Goal: Information Seeking & Learning: Find specific fact

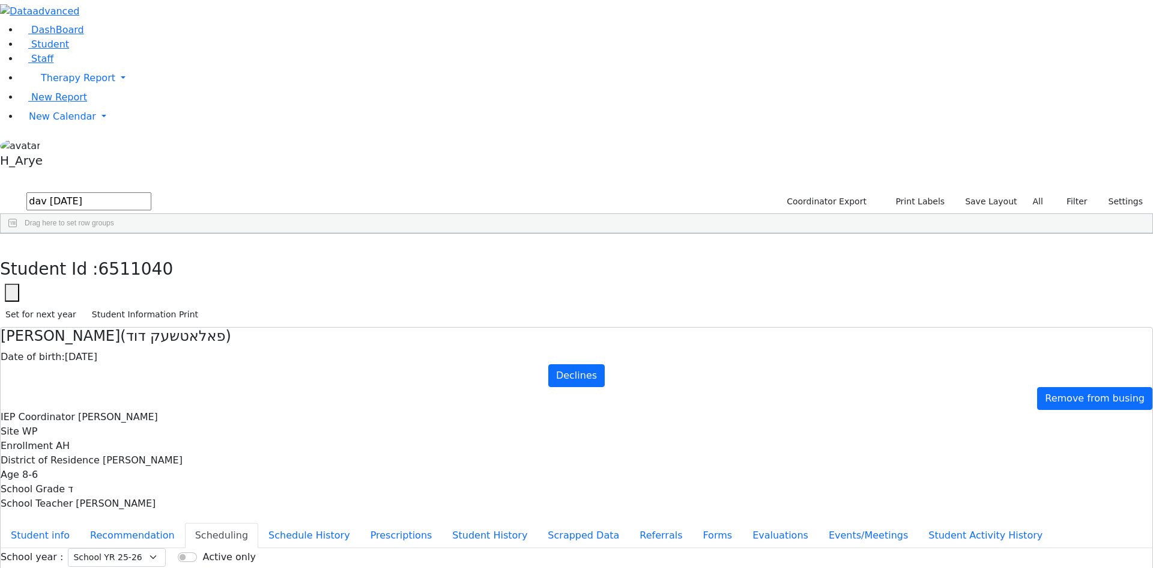
drag, startPoint x: 221, startPoint y: 53, endPoint x: 67, endPoint y: 30, distance: 155.5
click at [51, 30] on div "DashBoard Student Staff Therapy Report Student Old Calendar Report H_Arye" at bounding box center [576, 346] width 1153 height 693
click at [151, 192] on input "dav [DATE]" at bounding box center [88, 201] width 125 height 18
drag, startPoint x: 218, startPoint y: 51, endPoint x: 1, endPoint y: 52, distance: 217.5
click at [0, 51] on div "DashBoard Student Staff Therapy Report Student Old Calendar Report H_Arye" at bounding box center [576, 346] width 1153 height 693
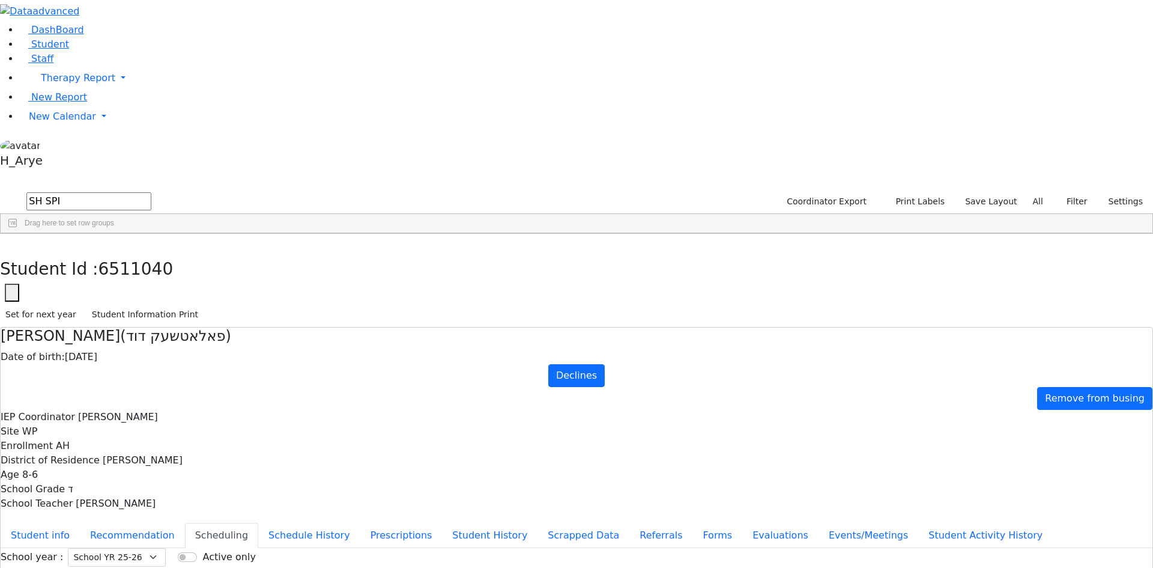
type input "SH SPI"
click at [185, 488] on div "[DEMOGRAPHIC_DATA]" at bounding box center [154, 496] width 62 height 17
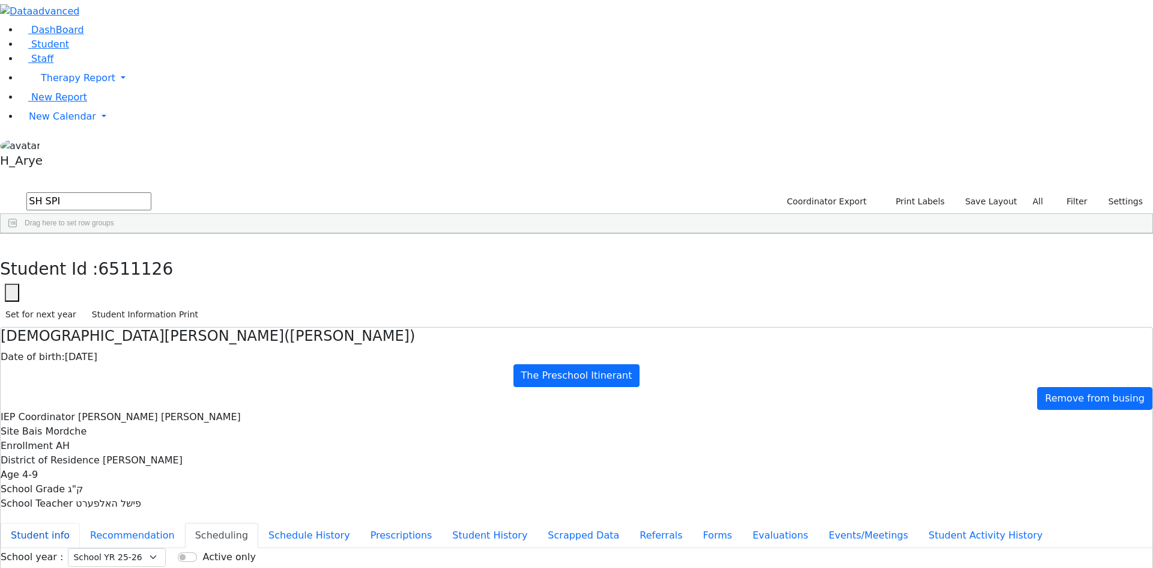
click at [80, 523] on button "Student info" at bounding box center [40, 535] width 79 height 25
click at [17, 234] on button "button" at bounding box center [8, 246] width 17 height 25
click at [427, 238] on span at bounding box center [423, 243] width 10 height 10
click at [468, 237] on span "filter" at bounding box center [458, 245] width 20 height 16
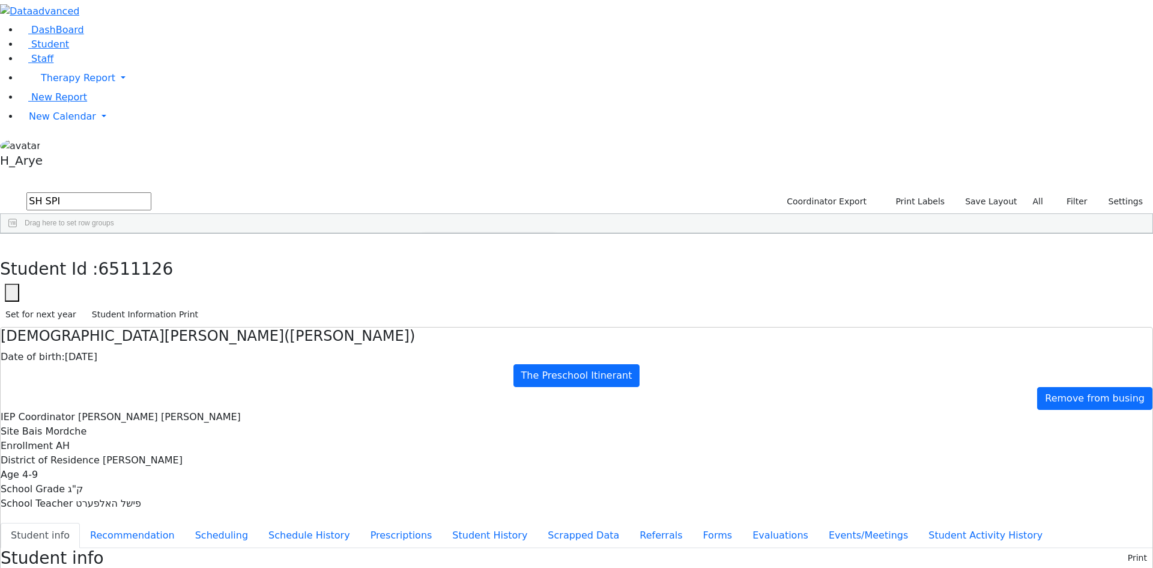
click at [470, 309] on div "(Select All)" at bounding box center [453, 313] width 34 height 8
click at [446, 338] on div "AH" at bounding box center [441, 342] width 10 height 8
click at [482, 289] on div "6511126 [PERSON_NAME] Shia [DATE] ק"ג [PERSON_NAME] [PERSON_NAME] AH The Presch…" at bounding box center [571, 278] width 1140 height 50
drag, startPoint x: 187, startPoint y: 49, endPoint x: 0, endPoint y: 46, distance: 187.5
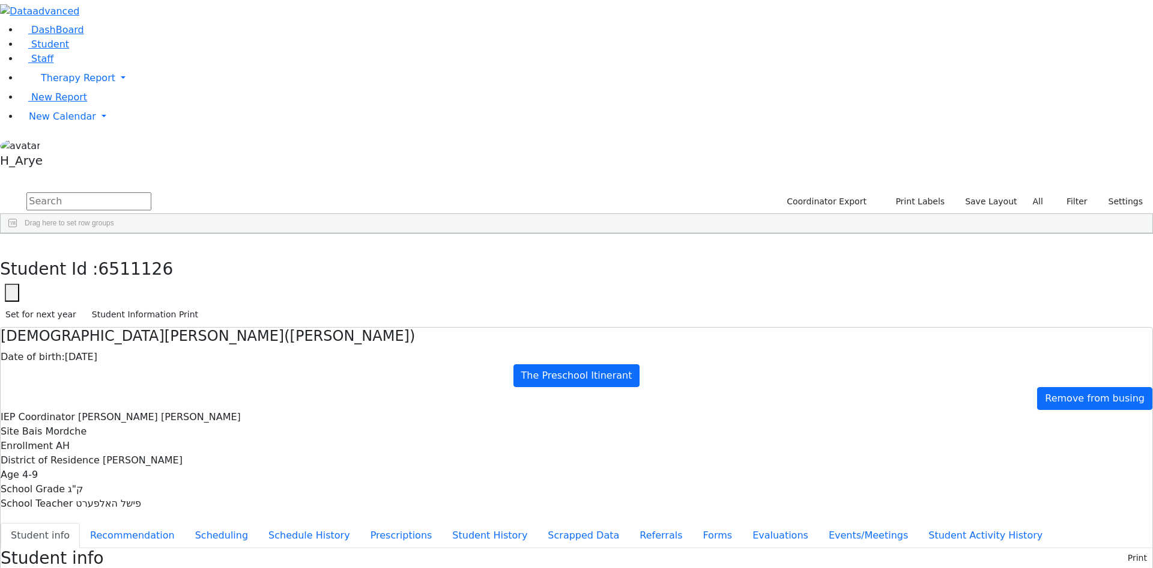
click at [305, 238] on span at bounding box center [300, 243] width 10 height 10
click at [347, 309] on div "(Select All)" at bounding box center [330, 313] width 34 height 8
click at [426, 335] on div "?" at bounding box center [363, 342] width 125 height 14
click at [311, 337] on div at bounding box center [306, 342] width 10 height 10
click at [311, 337] on input "checkbox" at bounding box center [306, 342] width 10 height 10
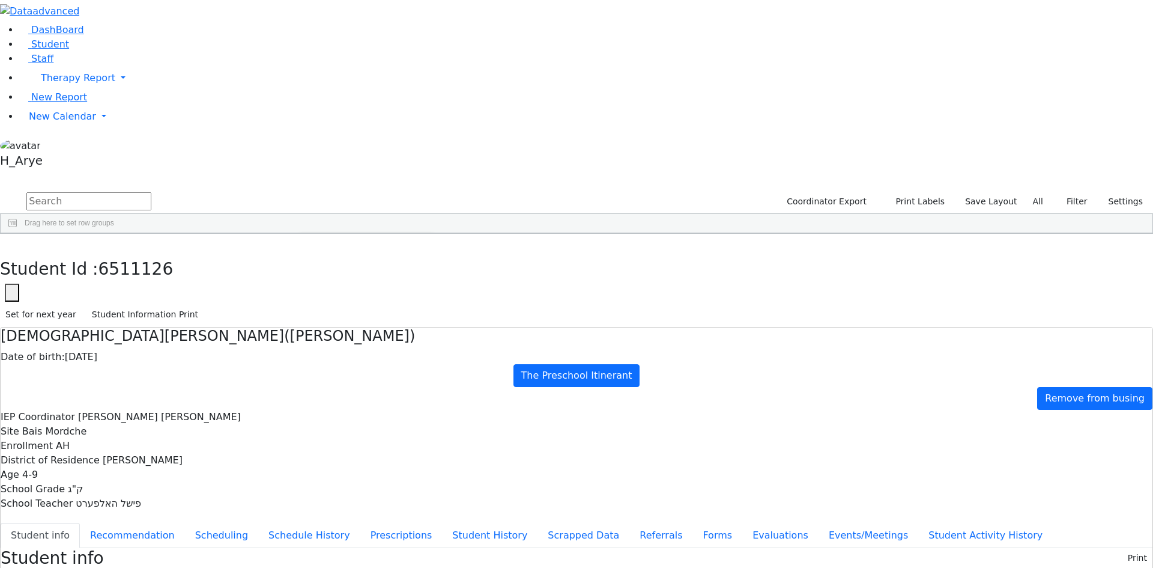
click at [311, 337] on input "checkbox" at bounding box center [306, 342] width 10 height 10
click at [855, 253] on div at bounding box center [571, 253] width 1140 height 1
click at [1039, 192] on label "All" at bounding box center [1038, 201] width 21 height 19
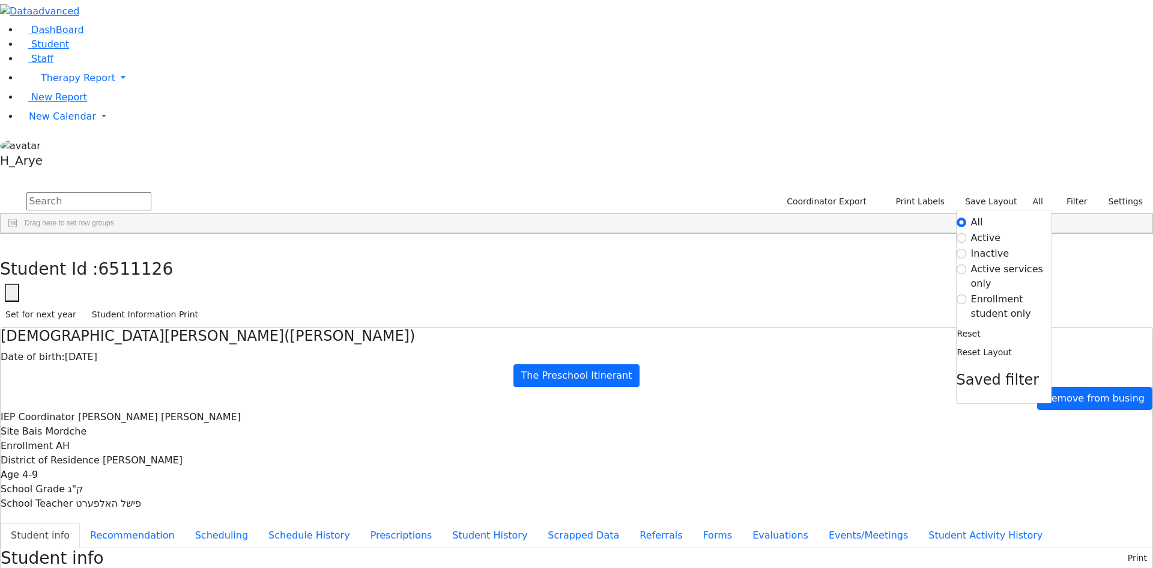
click at [983, 231] on label "Active" at bounding box center [986, 238] width 30 height 14
click at [967, 233] on input "Active" at bounding box center [962, 238] width 10 height 10
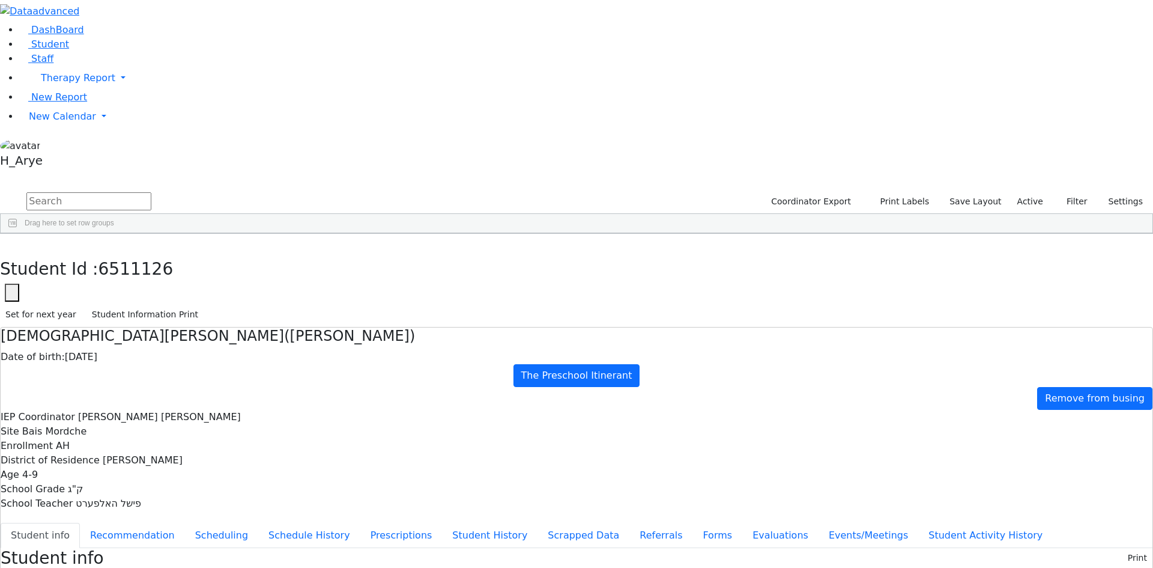
click at [97, 337] on div "[DATE]" at bounding box center [85, 345] width 23 height 17
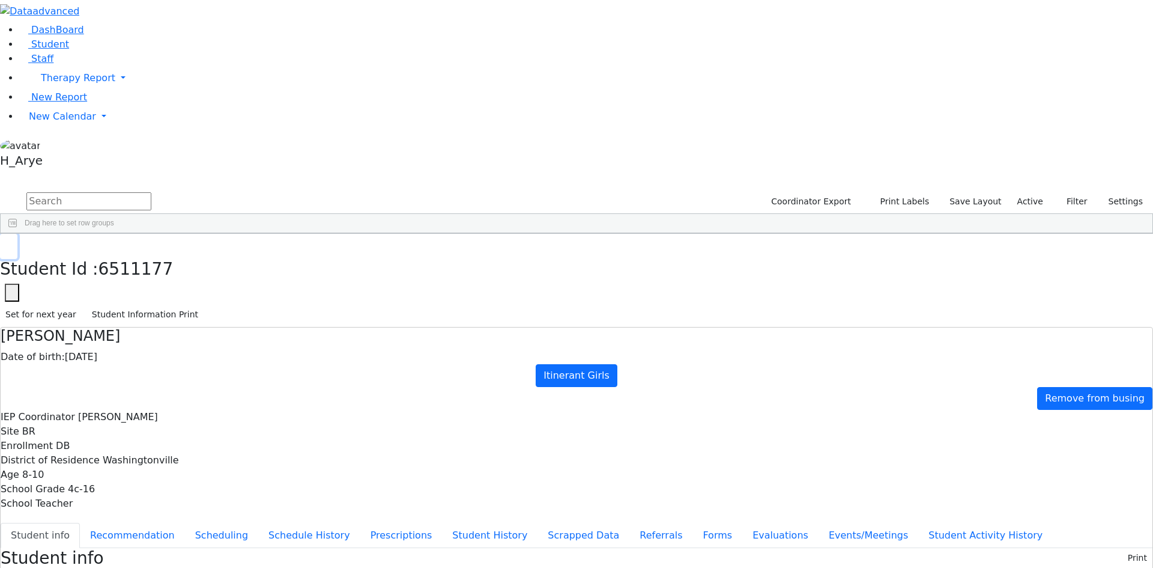
click at [12, 243] on icon "button" at bounding box center [8, 246] width 7 height 7
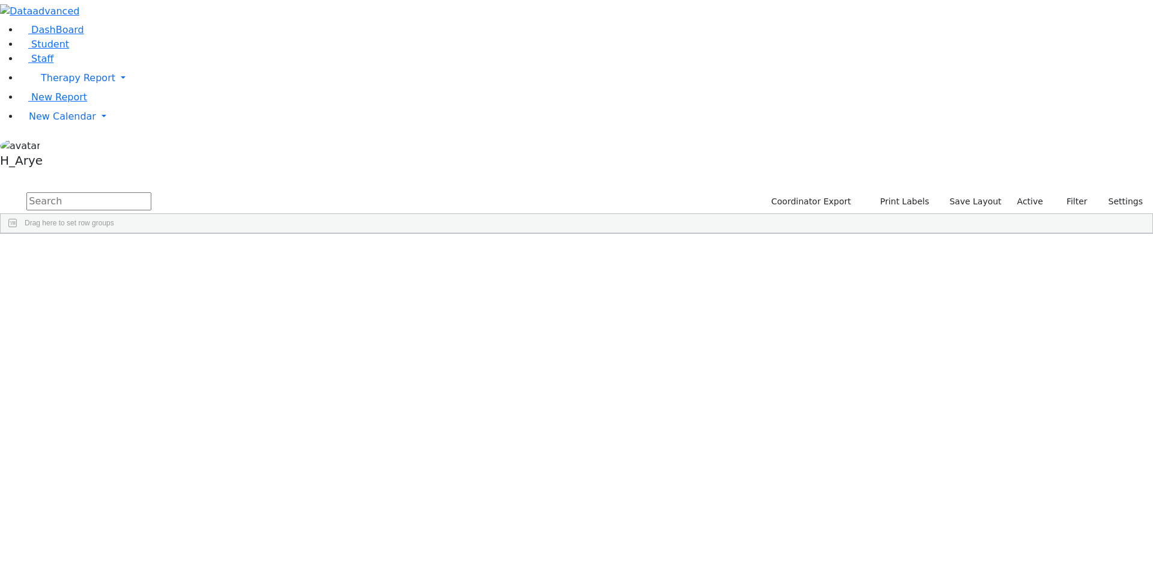
click at [427, 238] on span at bounding box center [423, 243] width 10 height 10
click at [463, 240] on span "filter" at bounding box center [458, 245] width 10 height 10
click at [470, 309] on div "(Select All)" at bounding box center [453, 313] width 34 height 8
click at [446, 338] on div "AH" at bounding box center [441, 342] width 10 height 8
drag, startPoint x: 406, startPoint y: 65, endPoint x: 422, endPoint y: 73, distance: 18.3
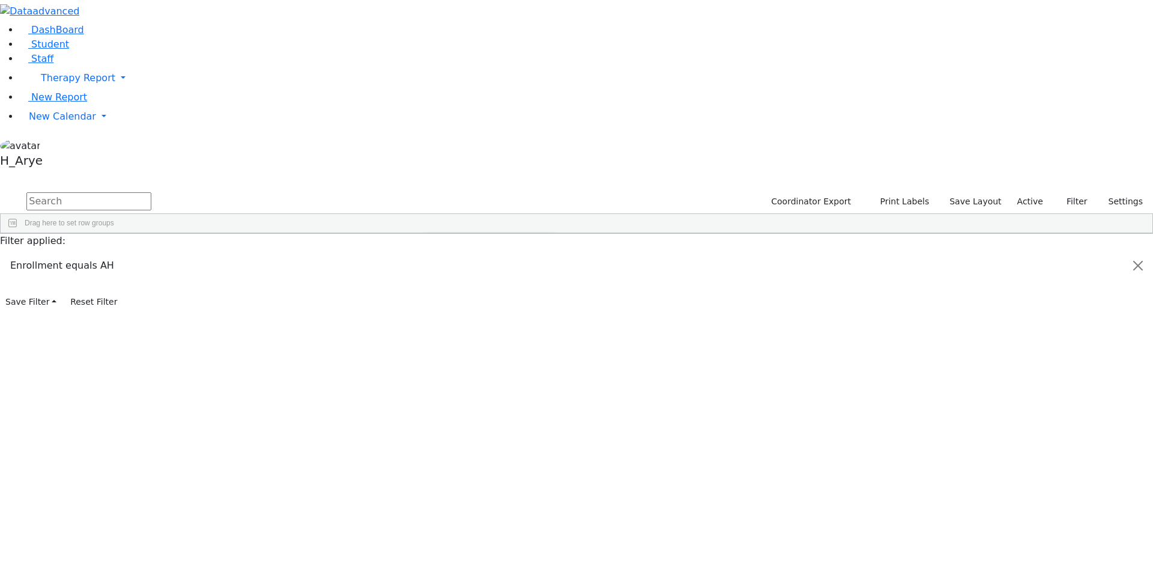
click at [406, 214] on div "Drag here to set row groups" at bounding box center [577, 223] width 1152 height 19
click at [305, 238] on span at bounding box center [300, 243] width 10 height 10
click at [347, 309] on div "(Select All)" at bounding box center [330, 313] width 34 height 8
click at [343, 338] on div "Grade 10" at bounding box center [328, 342] width 30 height 8
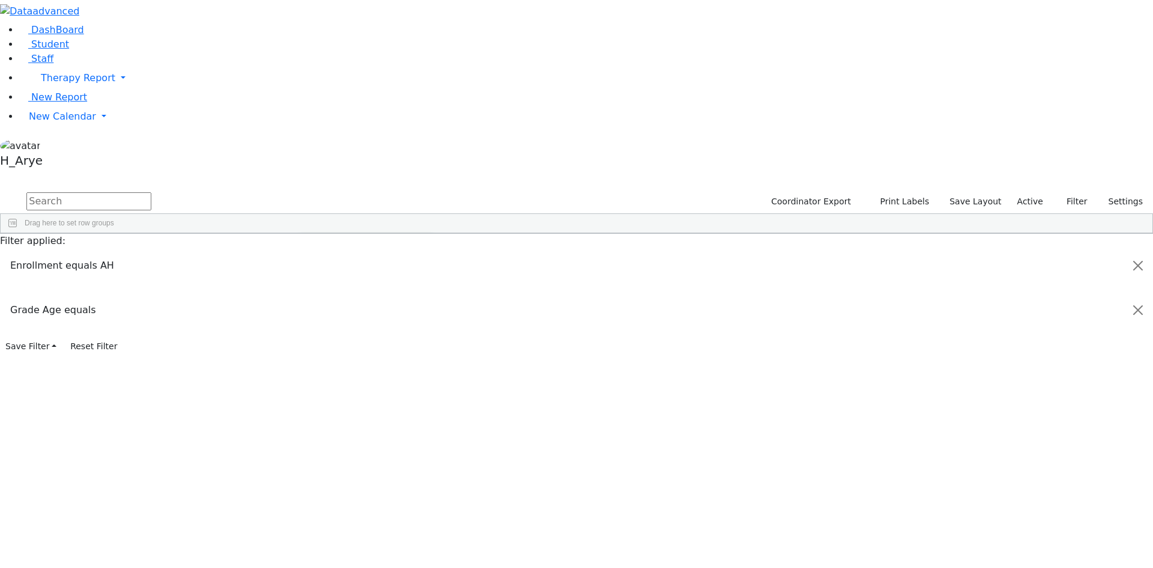
scroll to position [144, 0]
click at [332, 366] on div "פרי א'" at bounding box center [322, 370] width 19 height 8
click at [324, 381] on div "ק"ג" at bounding box center [318, 385] width 11 height 8
click at [311, 351] on input "checkbox" at bounding box center [306, 356] width 10 height 10
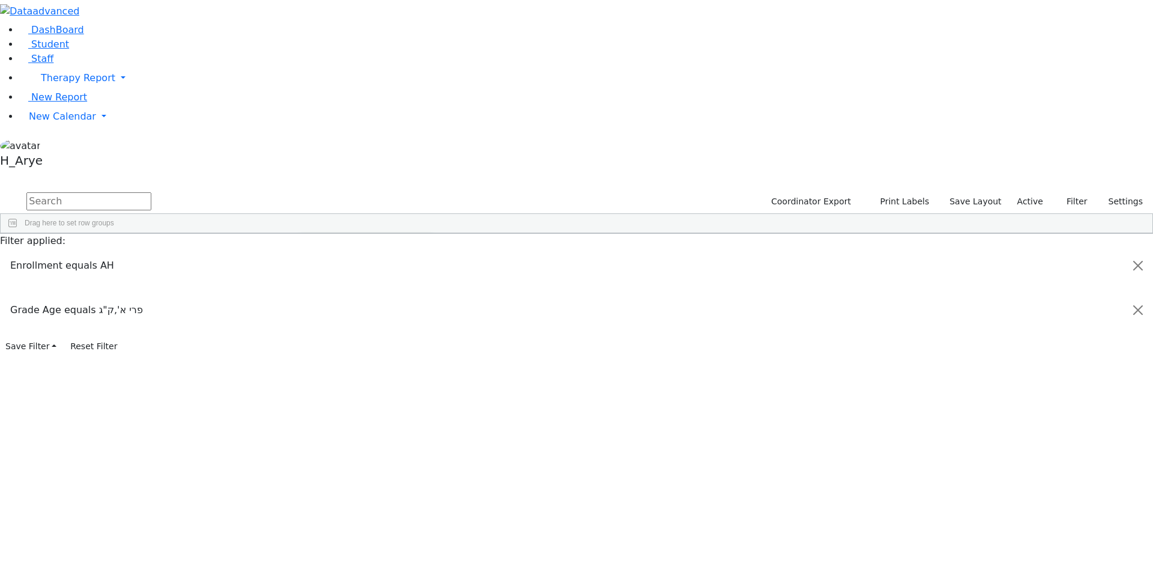
click at [311, 351] on input "checkbox" at bounding box center [306, 356] width 10 height 10
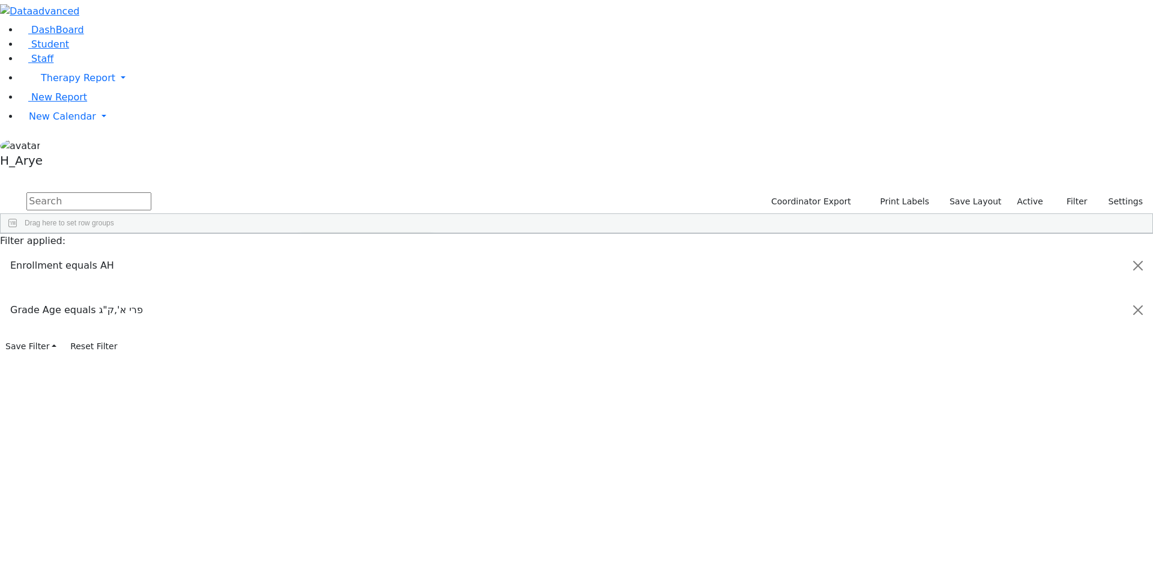
click at [311, 323] on input "checkbox" at bounding box center [306, 328] width 10 height 10
drag, startPoint x: 532, startPoint y: 94, endPoint x: 555, endPoint y: 99, distance: 23.5
click at [613, 213] on div "Drag here to set row groups Drag here to set column labels Student Id Last Name…" at bounding box center [576, 223] width 1153 height 20
click at [151, 192] on input "text" at bounding box center [88, 201] width 125 height 18
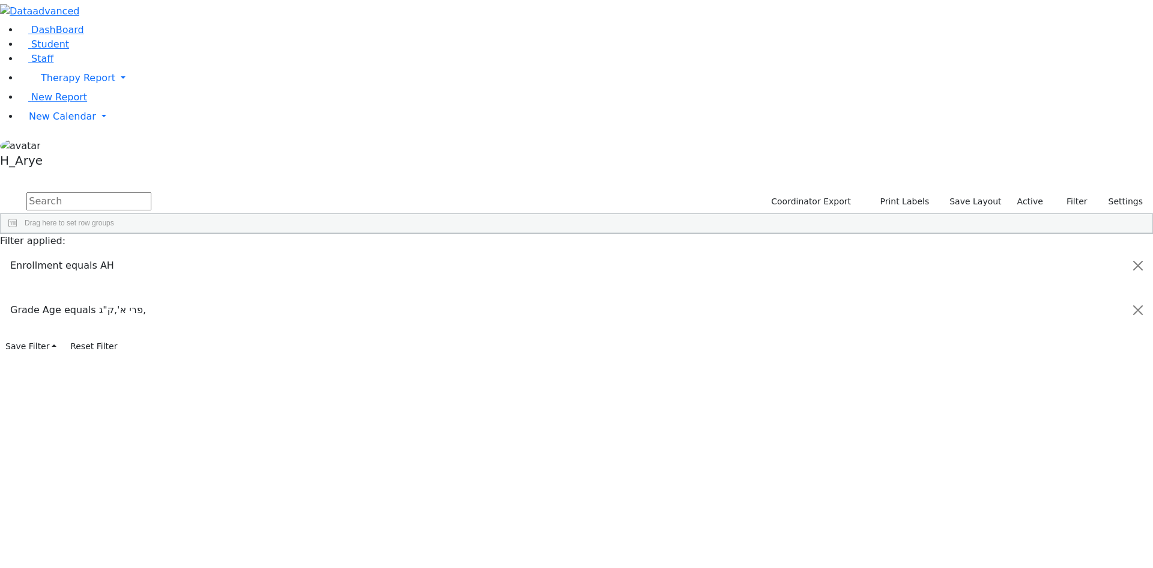
drag, startPoint x: 224, startPoint y: 109, endPoint x: 875, endPoint y: 527, distance: 774.2
click at [875, 527] on div "6511065 Weiss Hersh 11/15/2020 Unknown AH Itinerant Boys Kiryas Joel UFSD Bais …" at bounding box center [493, 357] width 985 height 690
